Goal: Use online tool/utility: Use online tool/utility

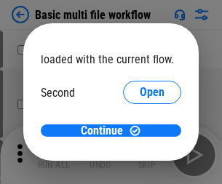
click at [140, 131] on span "Open" at bounding box center [152, 137] width 25 height 12
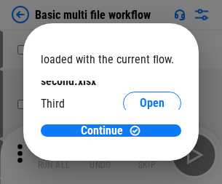
scroll to position [41, 0]
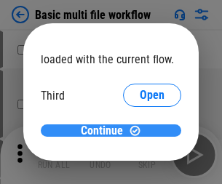
click at [106, 131] on span "Continue" at bounding box center [102, 131] width 42 height 12
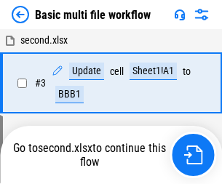
scroll to position [155, 0]
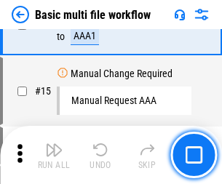
click at [54, 155] on img "button" at bounding box center [53, 149] width 17 height 17
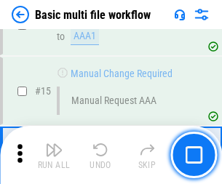
scroll to position [969, 0]
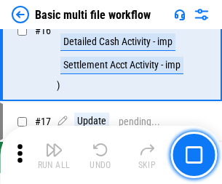
click at [54, 155] on img "button" at bounding box center [53, 149] width 17 height 17
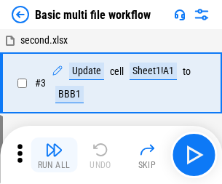
click at [54, 155] on img "button" at bounding box center [53, 149] width 17 height 17
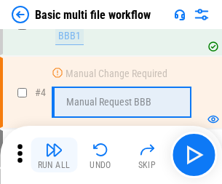
click at [54, 155] on img "button" at bounding box center [53, 149] width 17 height 17
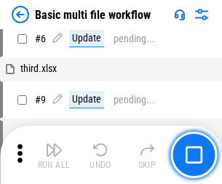
click at [54, 155] on img "button" at bounding box center [53, 149] width 17 height 17
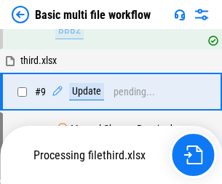
scroll to position [682, 0]
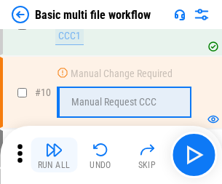
click at [54, 155] on img "button" at bounding box center [53, 149] width 17 height 17
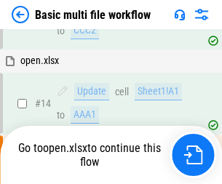
scroll to position [761, 0]
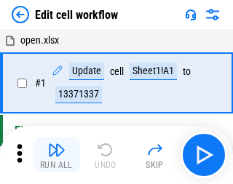
click at [54, 155] on img "button" at bounding box center [56, 149] width 17 height 17
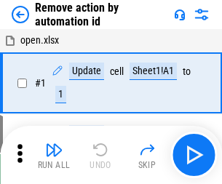
scroll to position [54, 0]
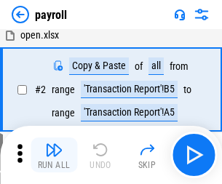
click at [54, 155] on img "button" at bounding box center [53, 149] width 17 height 17
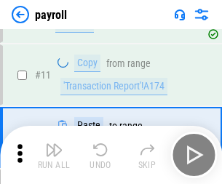
scroll to position [106, 0]
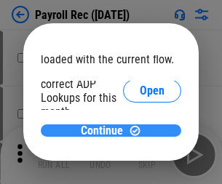
click at [106, 130] on span "Continue" at bounding box center [102, 131] width 42 height 12
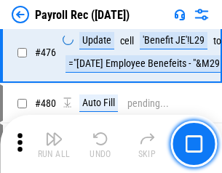
scroll to position [7758, 0]
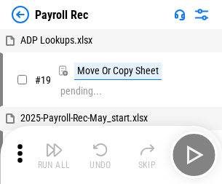
click at [54, 155] on img "button" at bounding box center [53, 149] width 17 height 17
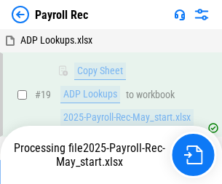
scroll to position [89, 0]
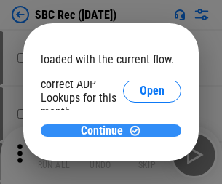
click at [106, 130] on span "Continue" at bounding box center [102, 131] width 42 height 12
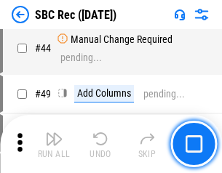
click at [54, 144] on img "button" at bounding box center [53, 138] width 17 height 17
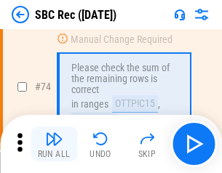
click at [54, 144] on img "button" at bounding box center [53, 138] width 17 height 17
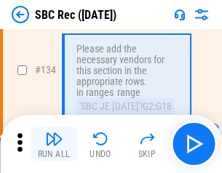
click at [54, 144] on img "button" at bounding box center [53, 138] width 17 height 17
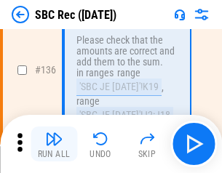
click at [54, 144] on img "button" at bounding box center [53, 138] width 17 height 17
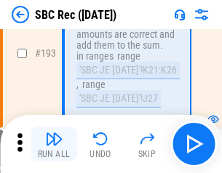
click at [54, 144] on img "button" at bounding box center [53, 138] width 17 height 17
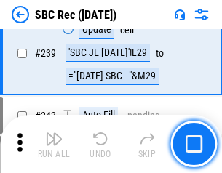
scroll to position [4677, 0]
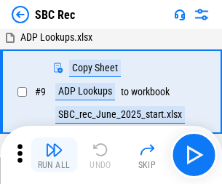
click at [54, 155] on img "button" at bounding box center [53, 149] width 17 height 17
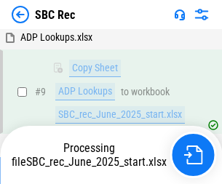
scroll to position [95, 0]
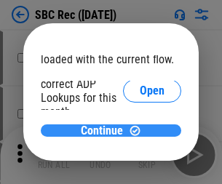
click at [106, 130] on span "Continue" at bounding box center [102, 131] width 42 height 12
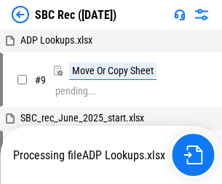
scroll to position [3, 0]
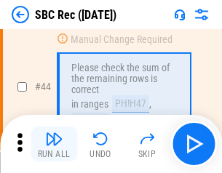
click at [54, 144] on img "button" at bounding box center [53, 138] width 17 height 17
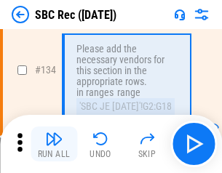
click at [54, 144] on img "button" at bounding box center [53, 138] width 17 height 17
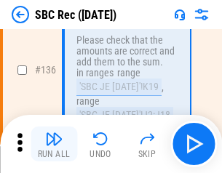
click at [54, 144] on img "button" at bounding box center [53, 138] width 17 height 17
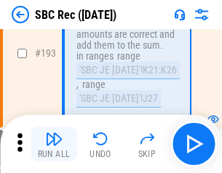
click at [54, 144] on img "button" at bounding box center [53, 138] width 17 height 17
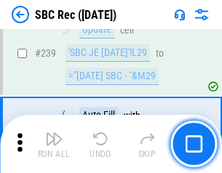
scroll to position [4677, 0]
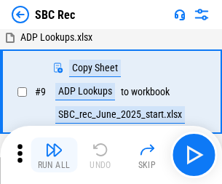
click at [54, 155] on img "button" at bounding box center [53, 149] width 17 height 17
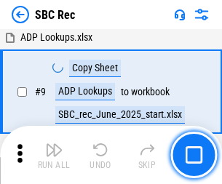
scroll to position [95, 0]
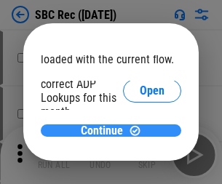
click at [106, 130] on span "Continue" at bounding box center [102, 131] width 42 height 12
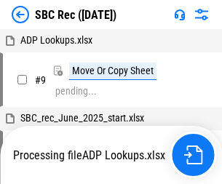
scroll to position [3, 0]
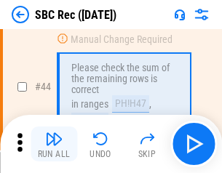
click at [54, 144] on img "button" at bounding box center [53, 138] width 17 height 17
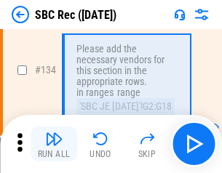
click at [54, 144] on img "button" at bounding box center [53, 138] width 17 height 17
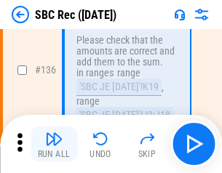
click at [54, 144] on img "button" at bounding box center [53, 138] width 17 height 17
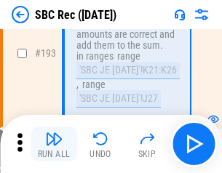
click at [54, 144] on img "button" at bounding box center [53, 138] width 17 height 17
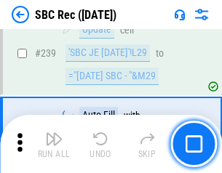
scroll to position [4677, 0]
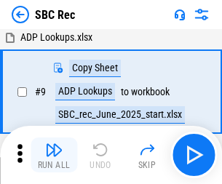
click at [54, 155] on img "button" at bounding box center [53, 149] width 17 height 17
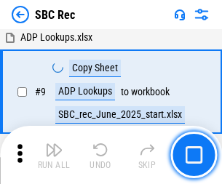
scroll to position [95, 0]
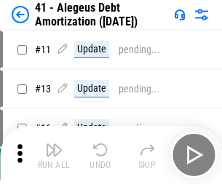
click at [54, 155] on img "button" at bounding box center [53, 149] width 17 height 17
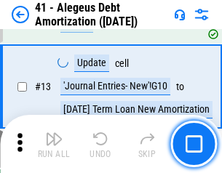
scroll to position [180, 0]
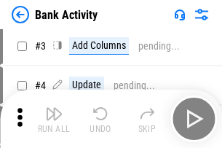
click at [54, 119] on img "button" at bounding box center [53, 113] width 17 height 17
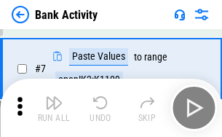
scroll to position [202, 0]
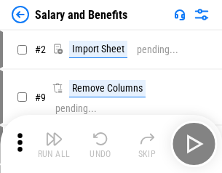
click at [54, 144] on img "button" at bounding box center [53, 138] width 17 height 17
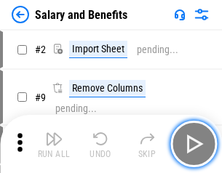
scroll to position [20, 0]
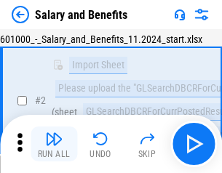
click at [54, 144] on img "button" at bounding box center [53, 138] width 17 height 17
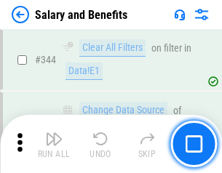
scroll to position [6816, 0]
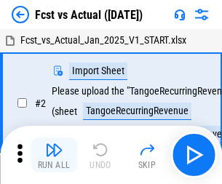
click at [54, 144] on img "button" at bounding box center [53, 149] width 17 height 17
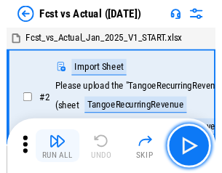
scroll to position [19, 0]
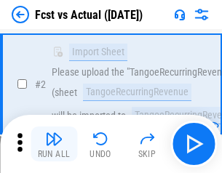
click at [54, 144] on img "button" at bounding box center [53, 138] width 17 height 17
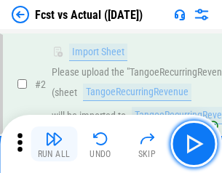
scroll to position [136, 0]
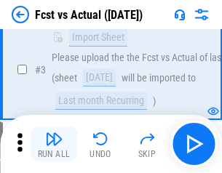
click at [54, 144] on img "button" at bounding box center [53, 138] width 17 height 17
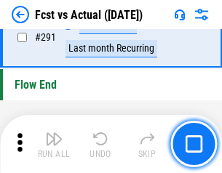
scroll to position [6889, 0]
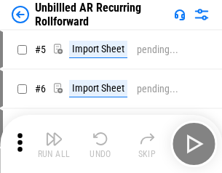
click at [54, 144] on img "button" at bounding box center [53, 138] width 17 height 17
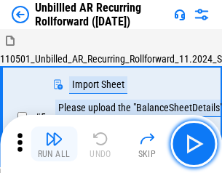
scroll to position [31, 0]
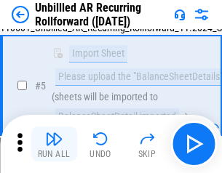
click at [54, 144] on img "button" at bounding box center [53, 138] width 17 height 17
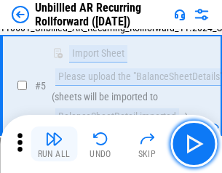
scroll to position [137, 0]
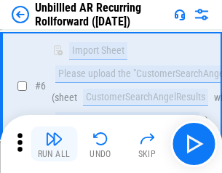
click at [54, 144] on img "button" at bounding box center [53, 138] width 17 height 17
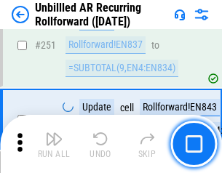
scroll to position [4945, 0]
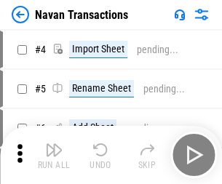
click at [54, 144] on img "button" at bounding box center [53, 149] width 17 height 17
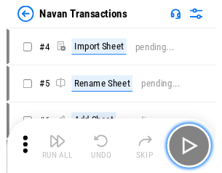
scroll to position [23, 0]
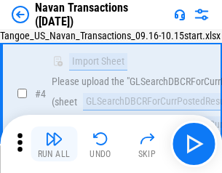
click at [54, 144] on img "button" at bounding box center [53, 138] width 17 height 17
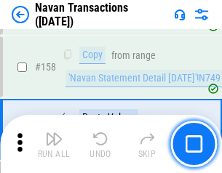
scroll to position [4720, 0]
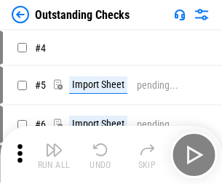
click at [54, 144] on img "button" at bounding box center [53, 149] width 17 height 17
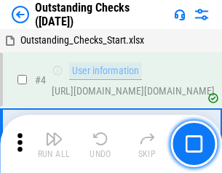
scroll to position [61, 0]
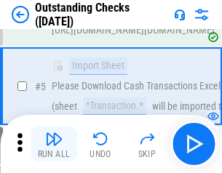
click at [54, 144] on img "button" at bounding box center [53, 138] width 17 height 17
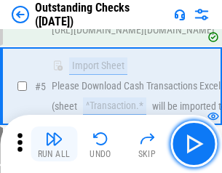
scroll to position [152, 0]
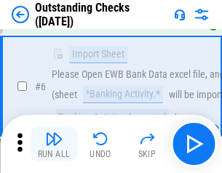
click at [54, 144] on img "button" at bounding box center [53, 138] width 17 height 17
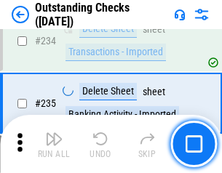
scroll to position [4420, 0]
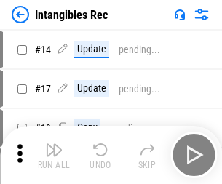
click at [54, 155] on img "button" at bounding box center [53, 149] width 17 height 17
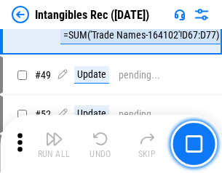
scroll to position [567, 0]
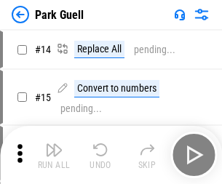
click at [54, 144] on img "button" at bounding box center [53, 149] width 17 height 17
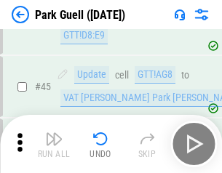
scroll to position [1820, 0]
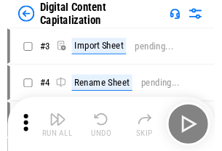
scroll to position [42, 0]
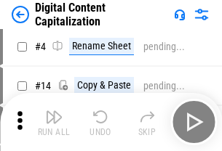
click at [54, 122] on img "button" at bounding box center [53, 116] width 17 height 17
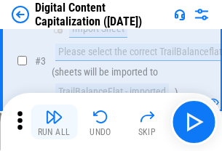
click at [54, 122] on img "button" at bounding box center [53, 116] width 17 height 17
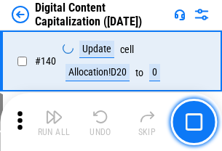
scroll to position [1544, 0]
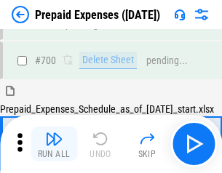
click at [54, 144] on img "button" at bounding box center [53, 138] width 17 height 17
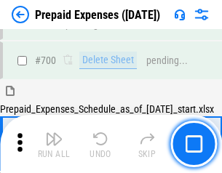
scroll to position [3917, 0]
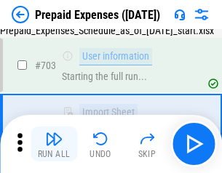
click at [54, 144] on img "button" at bounding box center [53, 138] width 17 height 17
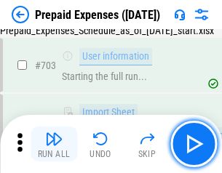
scroll to position [4003, 0]
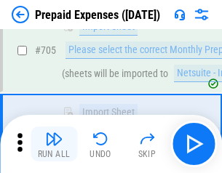
click at [54, 144] on img "button" at bounding box center [53, 138] width 17 height 17
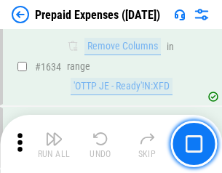
scroll to position [14173, 0]
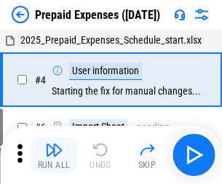
click at [54, 155] on img "button" at bounding box center [53, 149] width 17 height 17
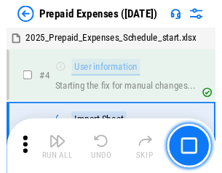
scroll to position [64, 0]
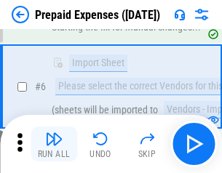
click at [54, 144] on img "button" at bounding box center [53, 138] width 17 height 17
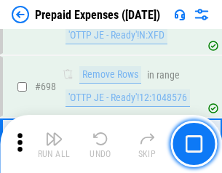
scroll to position [5069, 0]
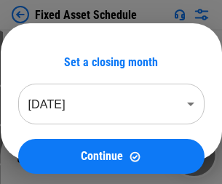
click at [54, 155] on img "button" at bounding box center [53, 149] width 17 height 17
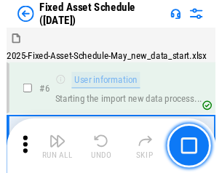
scroll to position [79, 0]
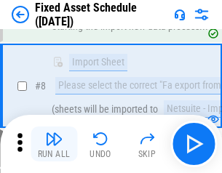
click at [54, 144] on img "button" at bounding box center [53, 138] width 17 height 17
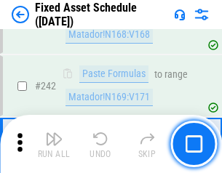
scroll to position [4509, 0]
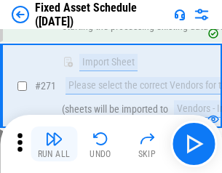
click at [54, 144] on img "button" at bounding box center [53, 138] width 17 height 17
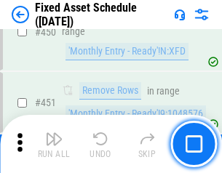
scroll to position [6507, 0]
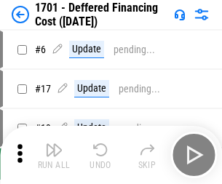
click at [54, 155] on img "button" at bounding box center [53, 149] width 17 height 17
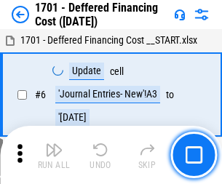
scroll to position [175, 0]
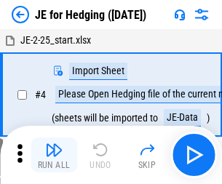
click at [54, 144] on img "button" at bounding box center [53, 149] width 17 height 17
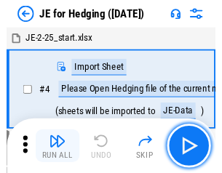
scroll to position [2, 0]
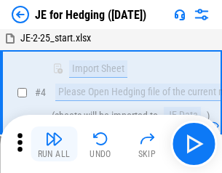
click at [54, 144] on img "button" at bounding box center [53, 138] width 17 height 17
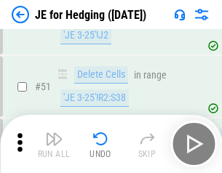
scroll to position [943, 0]
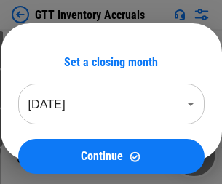
click at [54, 144] on img "button" at bounding box center [53, 149] width 17 height 17
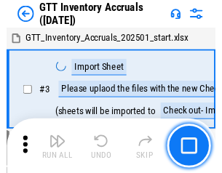
scroll to position [2, 0]
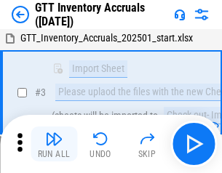
click at [54, 144] on img "button" at bounding box center [53, 138] width 17 height 17
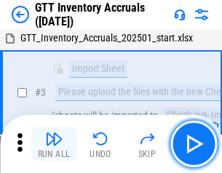
scroll to position [94, 0]
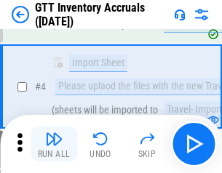
click at [54, 144] on img "button" at bounding box center [53, 138] width 17 height 17
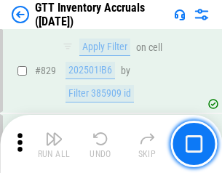
scroll to position [11049, 0]
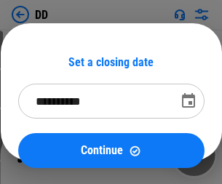
click at [54, 155] on img "button" at bounding box center [53, 149] width 17 height 17
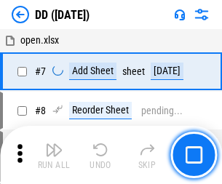
scroll to position [140, 0]
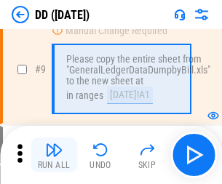
click at [54, 155] on img "button" at bounding box center [53, 149] width 17 height 17
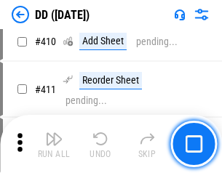
scroll to position [6513, 0]
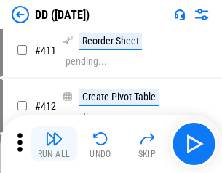
click at [54, 144] on img "button" at bounding box center [53, 138] width 17 height 17
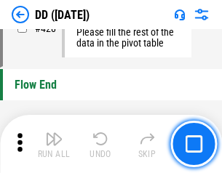
scroll to position [6967, 0]
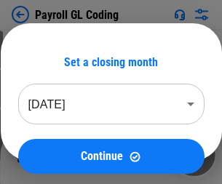
click at [54, 155] on img "button" at bounding box center [53, 149] width 17 height 17
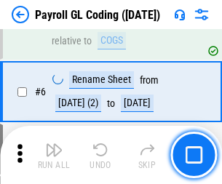
scroll to position [175, 0]
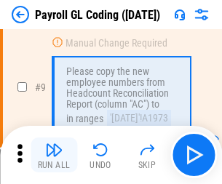
click at [54, 155] on img "button" at bounding box center [53, 149] width 17 height 17
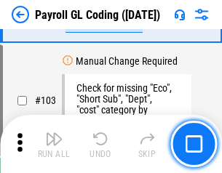
scroll to position [3415, 0]
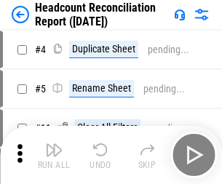
click at [54, 155] on img "button" at bounding box center [53, 149] width 17 height 17
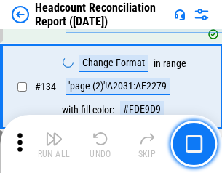
scroll to position [1750, 0]
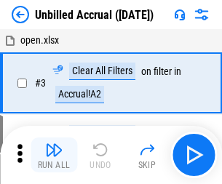
click at [54, 155] on img "button" at bounding box center [53, 149] width 17 height 17
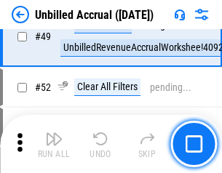
scroll to position [1320, 0]
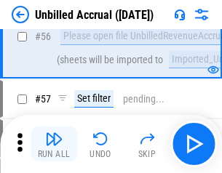
click at [54, 144] on img "button" at bounding box center [53, 138] width 17 height 17
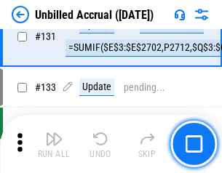
scroll to position [4336, 0]
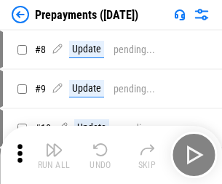
click at [54, 155] on img "button" at bounding box center [53, 149] width 17 height 17
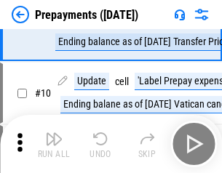
scroll to position [91, 0]
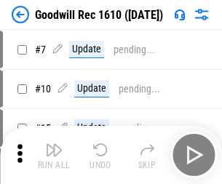
click at [54, 155] on img "button" at bounding box center [53, 149] width 17 height 17
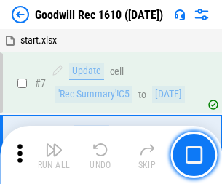
scroll to position [249, 0]
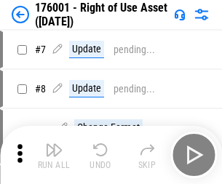
click at [54, 155] on img "button" at bounding box center [53, 149] width 17 height 17
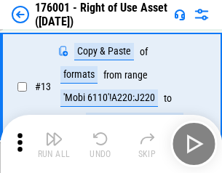
scroll to position [94, 0]
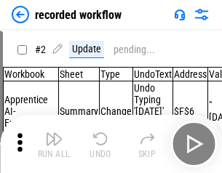
click at [54, 144] on img "button" at bounding box center [53, 138] width 17 height 17
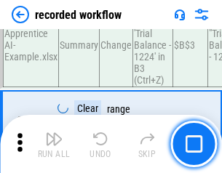
scroll to position [4550, 0]
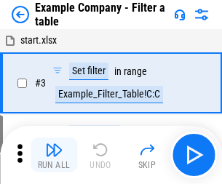
click at [54, 155] on img "button" at bounding box center [53, 149] width 17 height 17
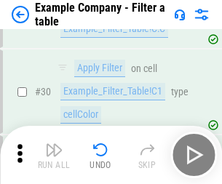
scroll to position [1332, 0]
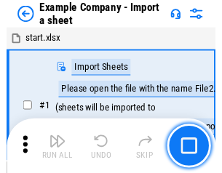
scroll to position [23, 0]
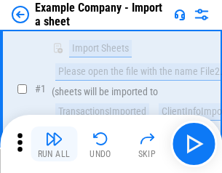
click at [54, 144] on img "button" at bounding box center [53, 138] width 17 height 17
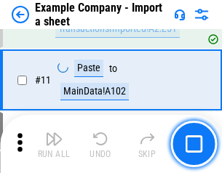
scroll to position [322, 0]
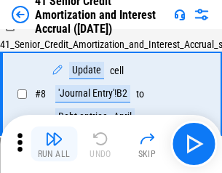
click at [54, 144] on img "button" at bounding box center [53, 138] width 17 height 17
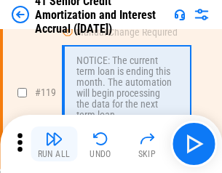
click at [54, 144] on img "button" at bounding box center [53, 138] width 17 height 17
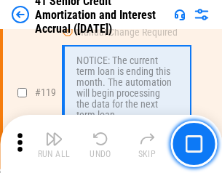
scroll to position [1374, 0]
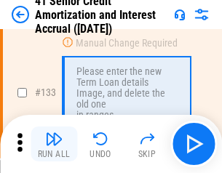
click at [54, 144] on img "button" at bounding box center [53, 138] width 17 height 17
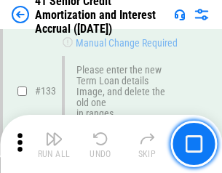
scroll to position [1521, 0]
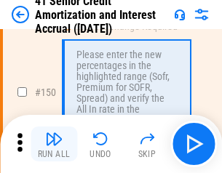
click at [54, 144] on img "button" at bounding box center [53, 138] width 17 height 17
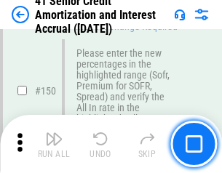
scroll to position [1674, 0]
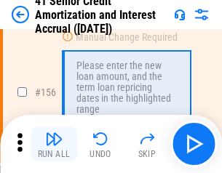
click at [54, 144] on img "button" at bounding box center [53, 138] width 17 height 17
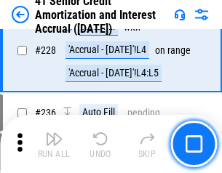
scroll to position [3260, 0]
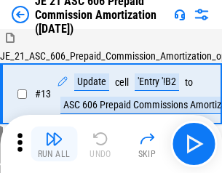
click at [54, 144] on img "button" at bounding box center [53, 138] width 17 height 17
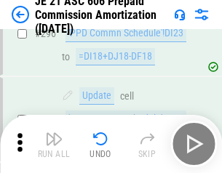
scroll to position [2679, 0]
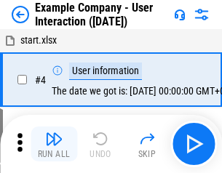
click at [54, 144] on img "button" at bounding box center [53, 138] width 17 height 17
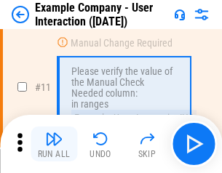
click at [54, 144] on img "button" at bounding box center [53, 138] width 17 height 17
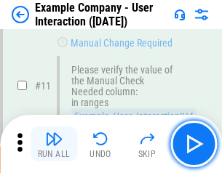
scroll to position [315, 0]
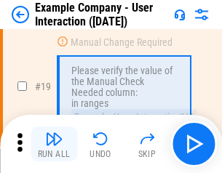
click at [54, 144] on img "button" at bounding box center [53, 138] width 17 height 17
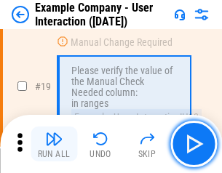
click at [54, 144] on img "button" at bounding box center [53, 138] width 17 height 17
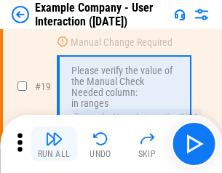
click at [54, 144] on img "button" at bounding box center [53, 138] width 17 height 17
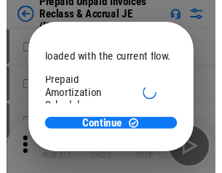
scroll to position [87, 0]
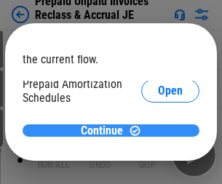
click at [106, 130] on span "Continue" at bounding box center [102, 131] width 42 height 12
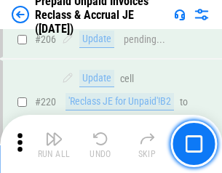
scroll to position [1887, 0]
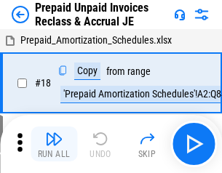
click at [54, 144] on img "button" at bounding box center [53, 138] width 17 height 17
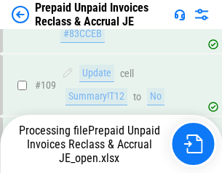
scroll to position [1188, 0]
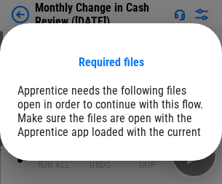
click at [163, 173] on span "Open" at bounding box center [175, 179] width 25 height 12
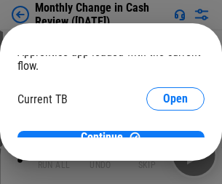
click at [163, 138] on span "Open" at bounding box center [175, 144] width 25 height 12
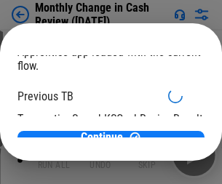
scroll to position [47, 0]
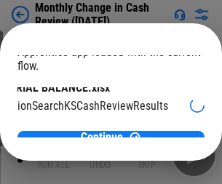
scroll to position [92, 58]
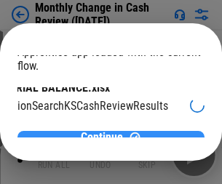
click at [106, 132] on span "Continue" at bounding box center [102, 138] width 42 height 12
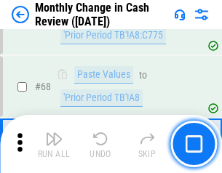
scroll to position [1042, 0]
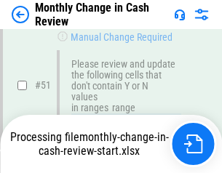
scroll to position [1042, 0]
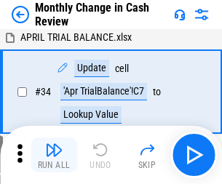
click at [54, 155] on img "button" at bounding box center [53, 149] width 17 height 17
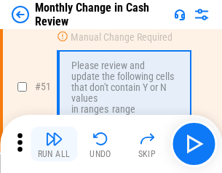
click at [54, 144] on img "button" at bounding box center [53, 138] width 17 height 17
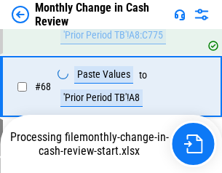
scroll to position [1042, 0]
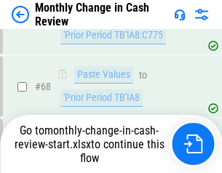
scroll to position [1042, 0]
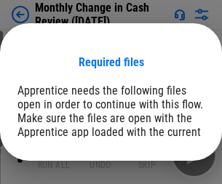
click at [163, 173] on span "Open" at bounding box center [175, 179] width 25 height 12
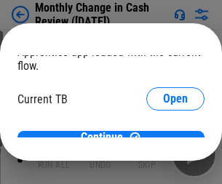
click at [163, 138] on span "Open" at bounding box center [175, 144] width 25 height 12
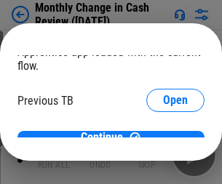
scroll to position [47, 0]
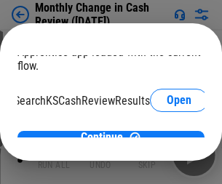
scroll to position [92, 58]
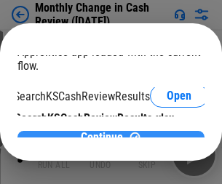
click at [106, 132] on span "Continue" at bounding box center [102, 138] width 42 height 12
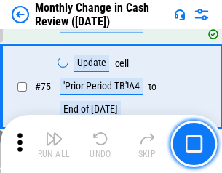
scroll to position [1042, 0]
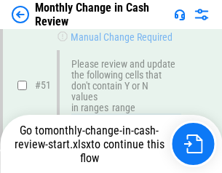
scroll to position [1042, 0]
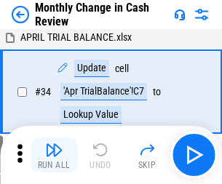
click at [54, 155] on img "button" at bounding box center [53, 149] width 17 height 17
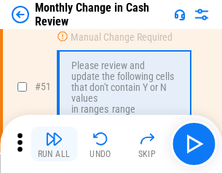
click at [54, 144] on img "button" at bounding box center [53, 138] width 17 height 17
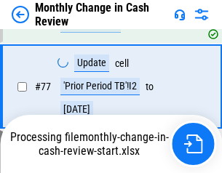
scroll to position [1042, 0]
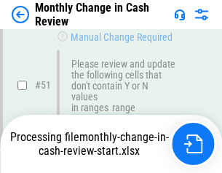
scroll to position [1042, 0]
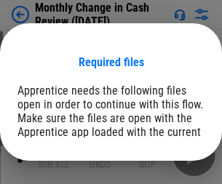
click at [163, 173] on span "Open" at bounding box center [175, 179] width 25 height 12
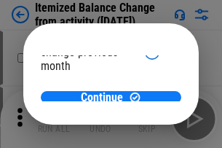
scroll to position [106, 0]
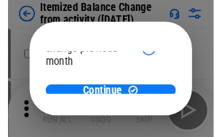
scroll to position [106, 0]
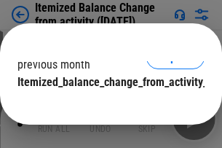
click at [106, 106] on span "Continue" at bounding box center [102, 112] width 42 height 12
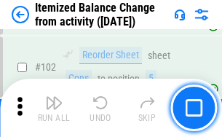
scroll to position [2435, 0]
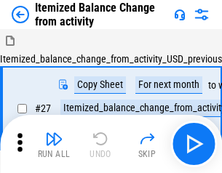
scroll to position [23, 0]
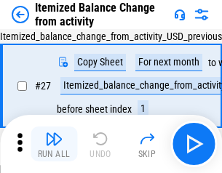
click at [54, 144] on img "button" at bounding box center [53, 138] width 17 height 17
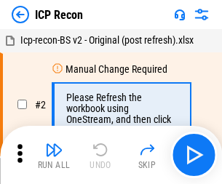
scroll to position [7, 0]
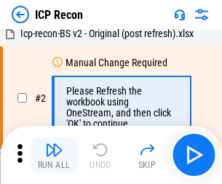
click at [54, 155] on img "button" at bounding box center [53, 149] width 17 height 17
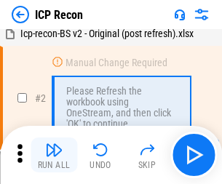
click at [54, 155] on img "button" at bounding box center [53, 149] width 17 height 17
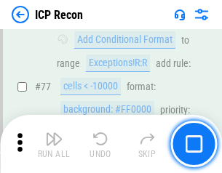
scroll to position [1308, 0]
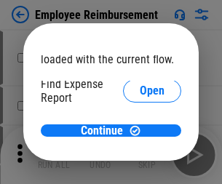
click at [140, 169] on span "Open" at bounding box center [152, 175] width 25 height 12
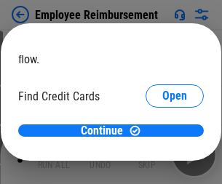
scroll to position [85, 0]
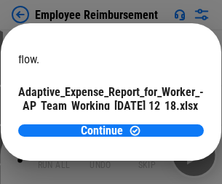
click at [162, 122] on span "Open" at bounding box center [174, 128] width 25 height 12
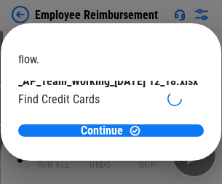
scroll to position [151, 0]
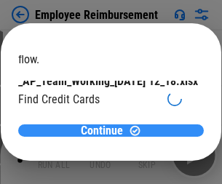
click at [106, 130] on span "Continue" at bounding box center [102, 131] width 42 height 12
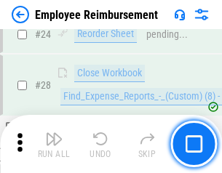
scroll to position [681, 0]
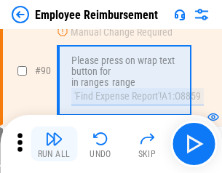
click at [54, 144] on img "button" at bounding box center [53, 138] width 17 height 17
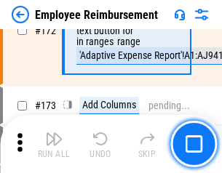
click at [54, 144] on img "button" at bounding box center [53, 138] width 17 height 17
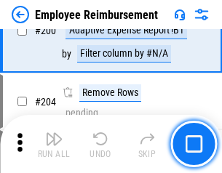
scroll to position [3683, 0]
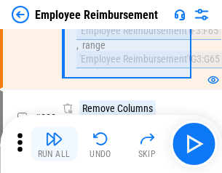
click at [54, 144] on img "button" at bounding box center [53, 138] width 17 height 17
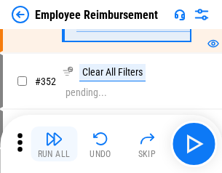
click at [54, 144] on img "button" at bounding box center [53, 138] width 17 height 17
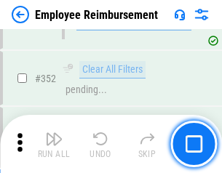
scroll to position [7505, 0]
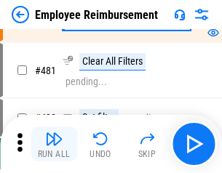
click at [54, 144] on img "button" at bounding box center [53, 138] width 17 height 17
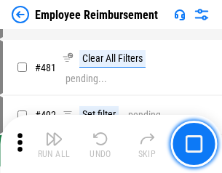
scroll to position [8900, 0]
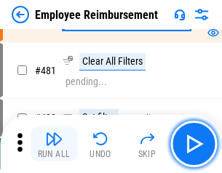
click at [54, 144] on img "button" at bounding box center [53, 138] width 17 height 17
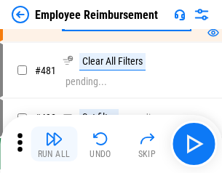
click at [54, 144] on img "button" at bounding box center [53, 138] width 17 height 17
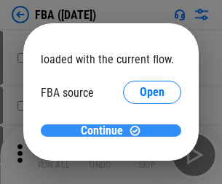
click at [106, 131] on span "Continue" at bounding box center [102, 131] width 42 height 12
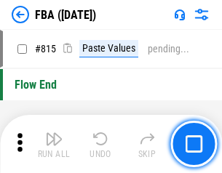
scroll to position [13031, 0]
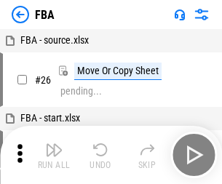
scroll to position [15, 0]
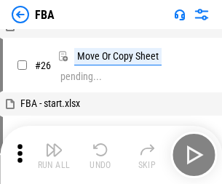
click at [54, 155] on img "button" at bounding box center [53, 149] width 17 height 17
